Goal: Manage account settings

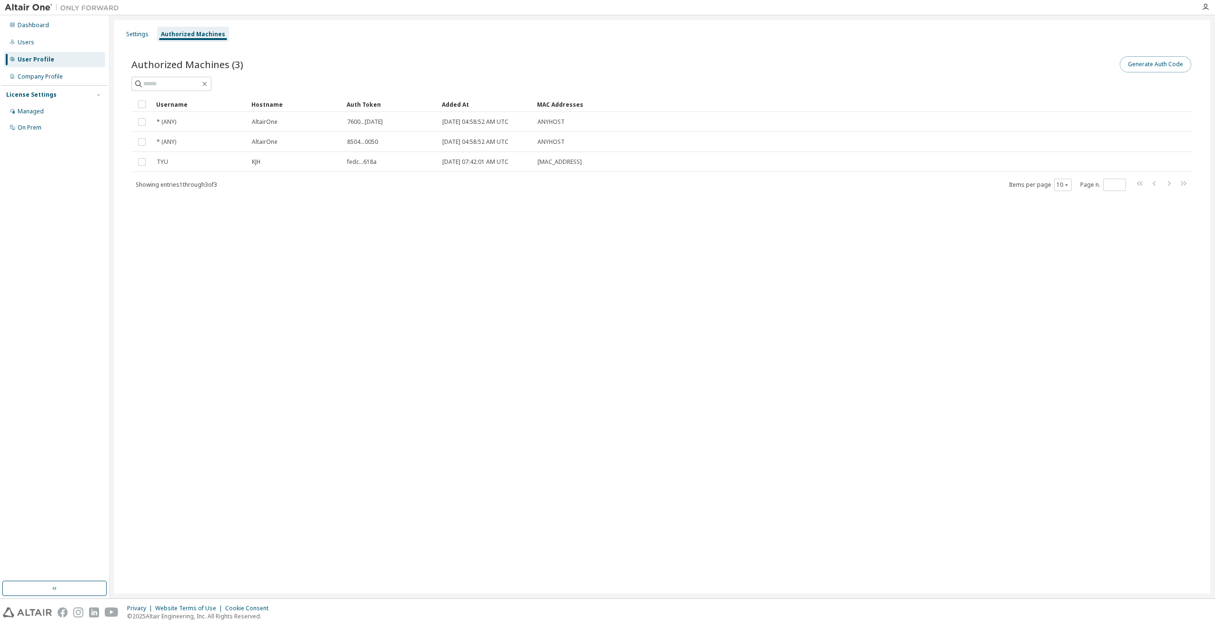
click at [1159, 69] on button "Generate Auth Code" at bounding box center [1155, 64] width 71 height 16
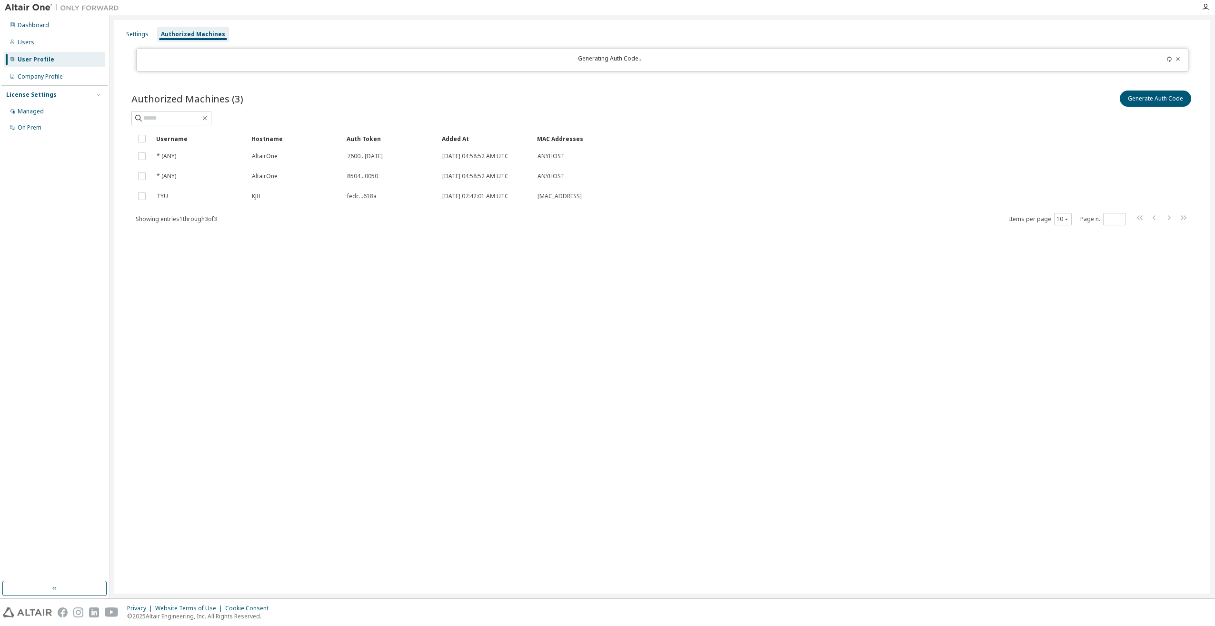
click at [40, 58] on div "User Profile" at bounding box center [36, 60] width 37 height 8
click at [25, 76] on div "Company Profile" at bounding box center [40, 77] width 45 height 8
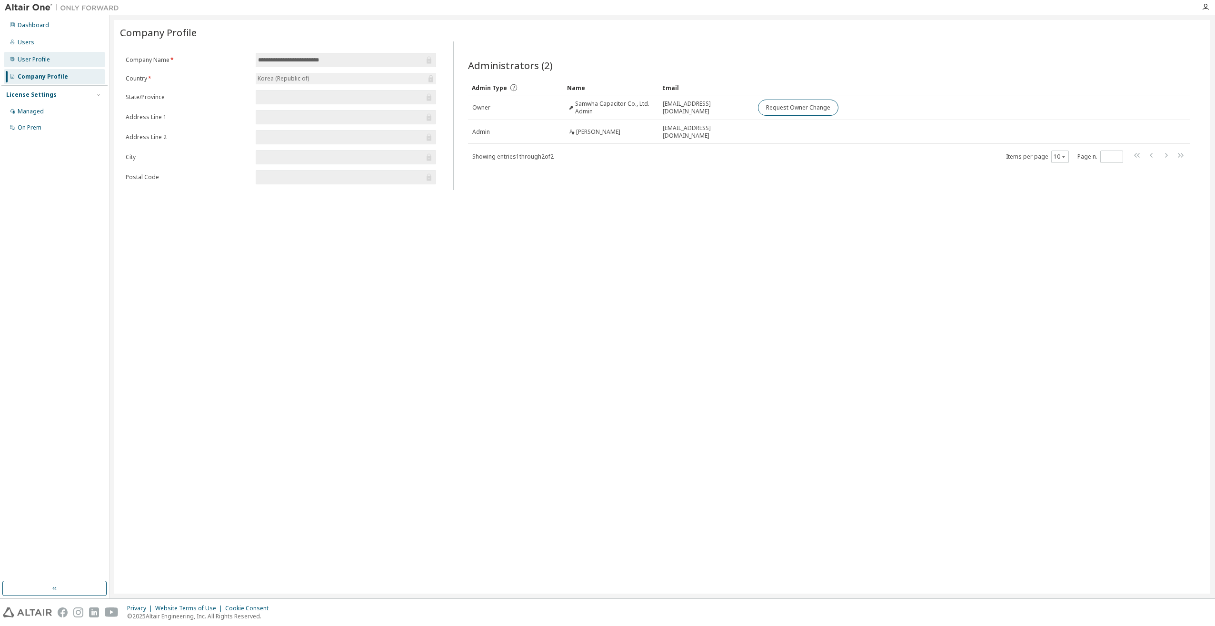
click at [36, 55] on div "User Profile" at bounding box center [54, 59] width 101 height 15
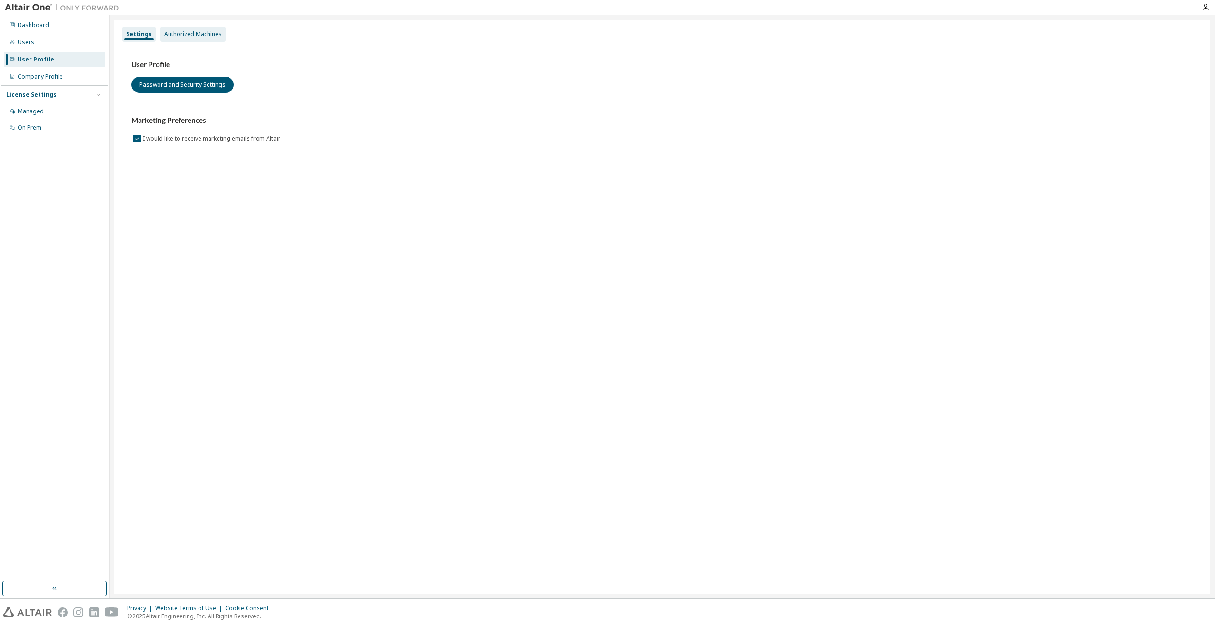
click at [191, 31] on div "Authorized Machines" at bounding box center [193, 34] width 58 height 8
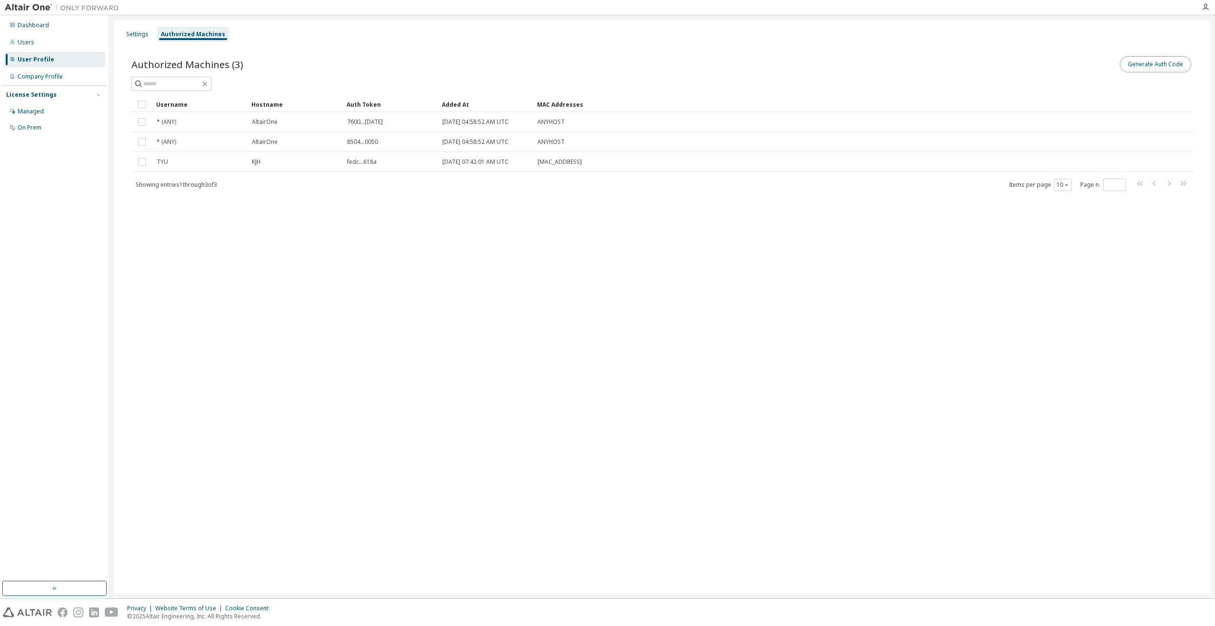
click at [1140, 64] on button "Generate Auth Code" at bounding box center [1155, 64] width 71 height 16
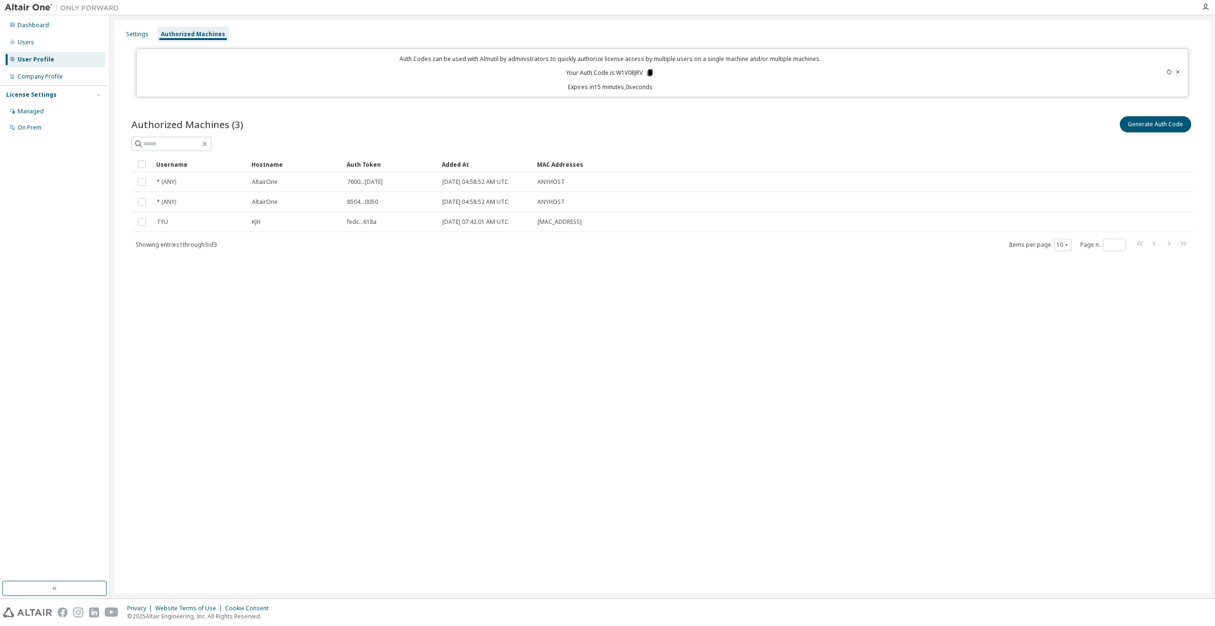
click at [653, 72] on icon at bounding box center [650, 73] width 5 height 7
